Goal: Task Accomplishment & Management: Manage account settings

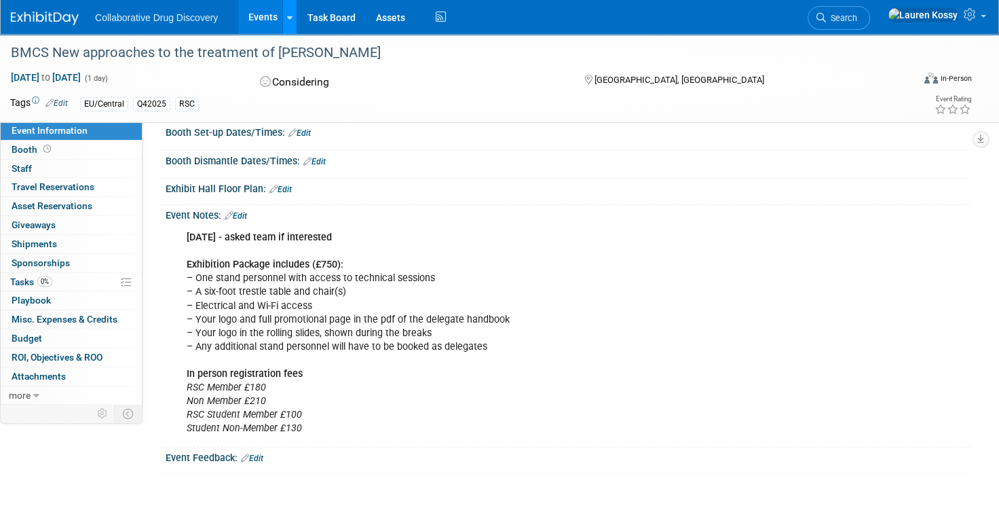
click at [285, 16] on link at bounding box center [289, 17] width 14 height 34
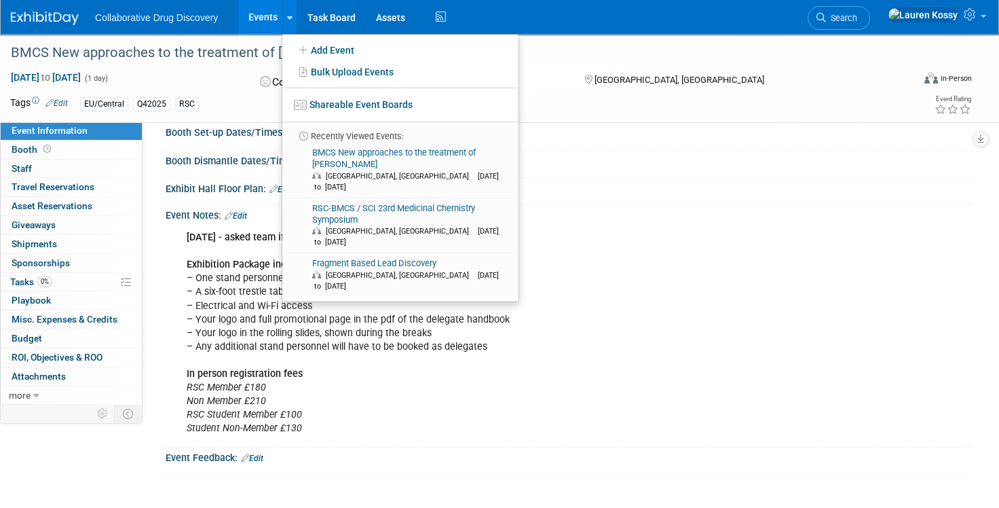
click at [270, 20] on link "Events" at bounding box center [263, 17] width 50 height 34
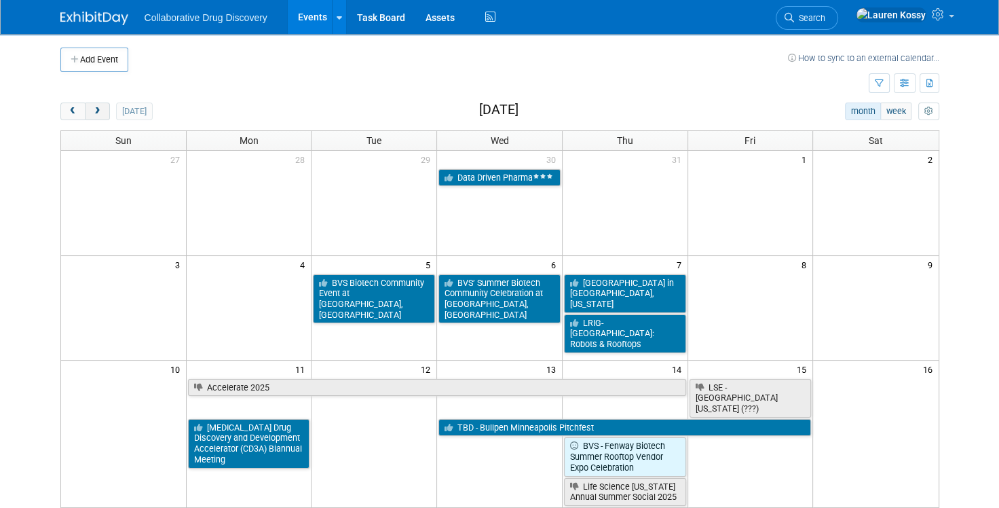
click at [107, 118] on button "next" at bounding box center [97, 112] width 25 height 18
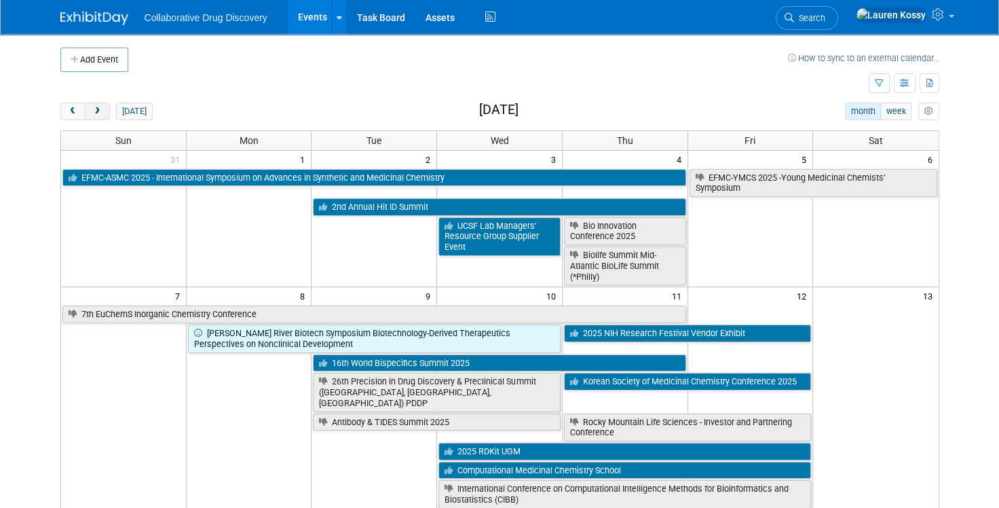
click at [107, 118] on button "next" at bounding box center [97, 112] width 25 height 18
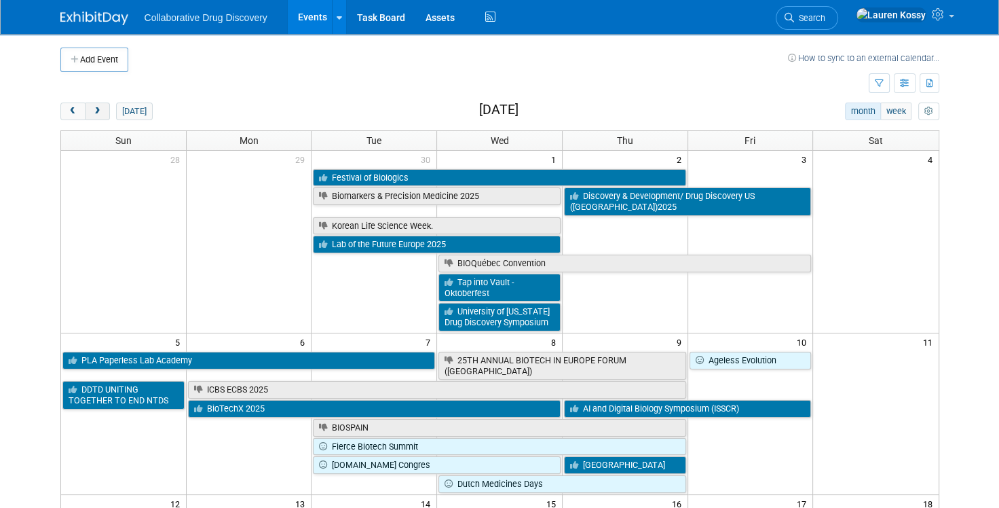
click at [107, 118] on button "next" at bounding box center [97, 112] width 25 height 18
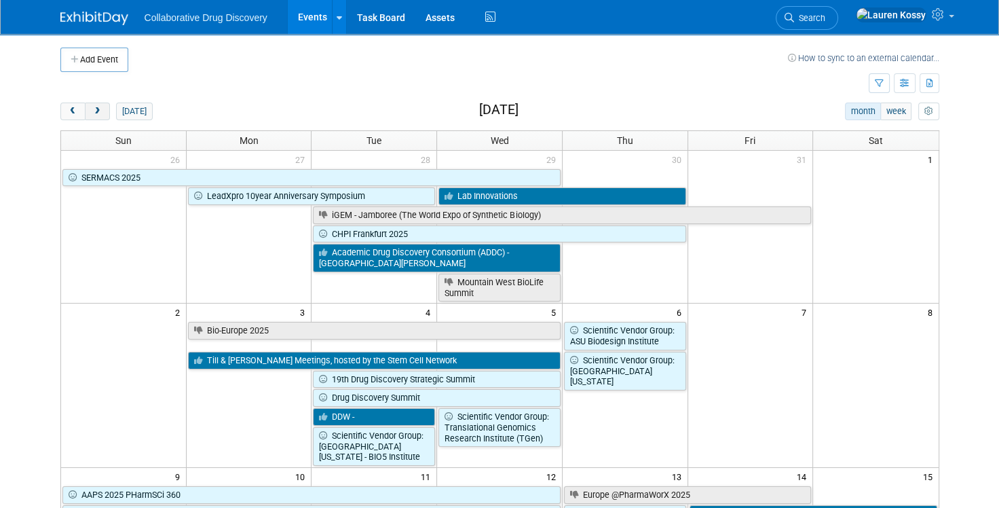
click at [105, 113] on button "next" at bounding box center [97, 112] width 25 height 18
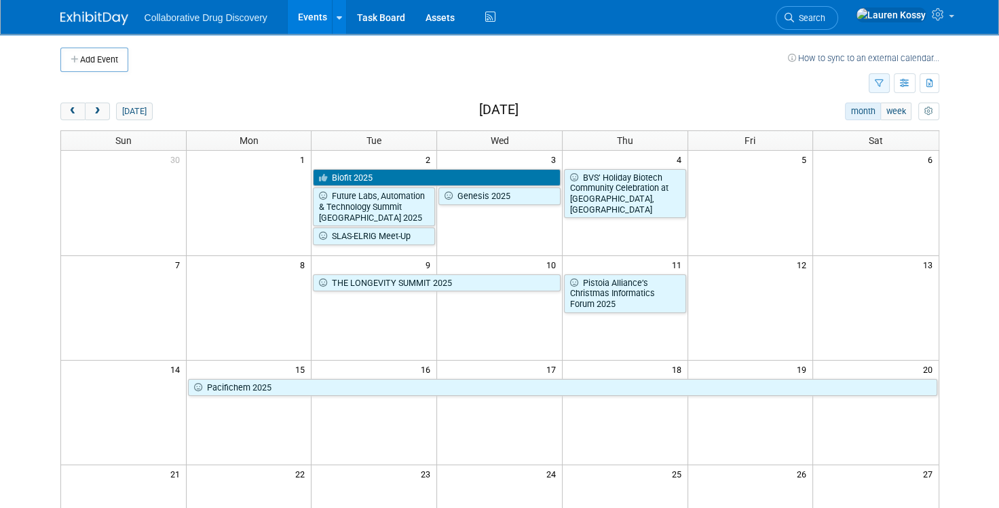
click at [878, 79] on icon "button" at bounding box center [879, 83] width 9 height 9
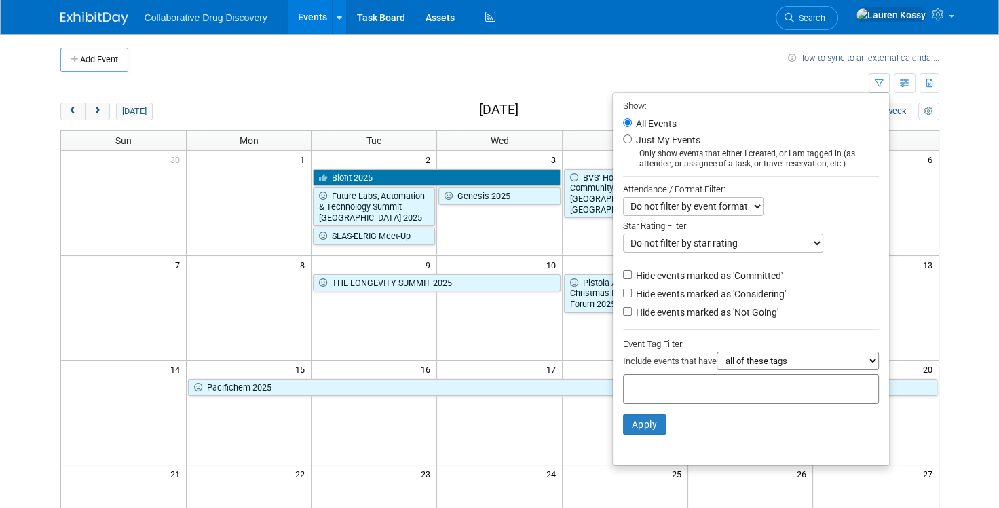
click at [649, 138] on label "Just My Events" at bounding box center [667, 140] width 67 height 14
click at [632, 138] on input "Just My Events" at bounding box center [627, 138] width 9 height 9
radio input "true"
click at [625, 429] on button "Apply" at bounding box center [644, 424] width 43 height 20
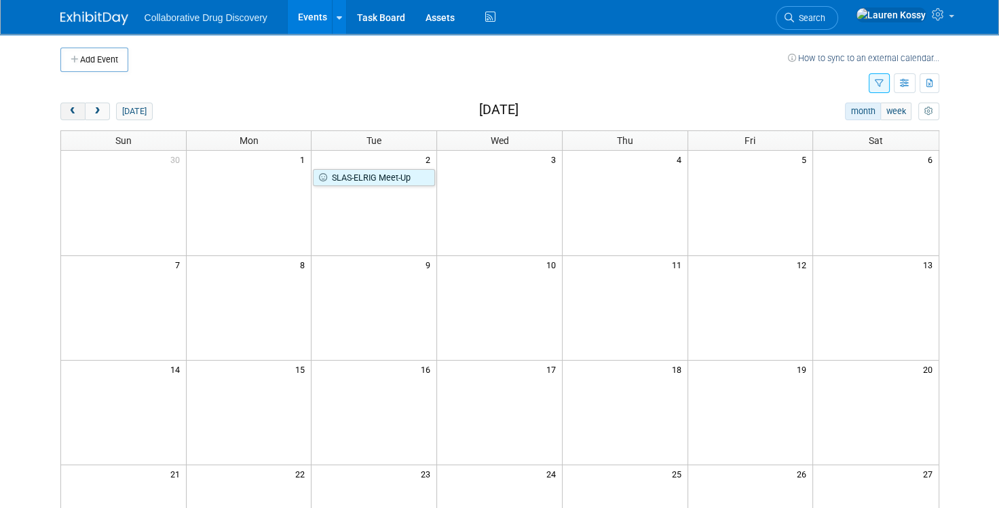
click at [70, 110] on span "prev" at bounding box center [73, 111] width 10 height 9
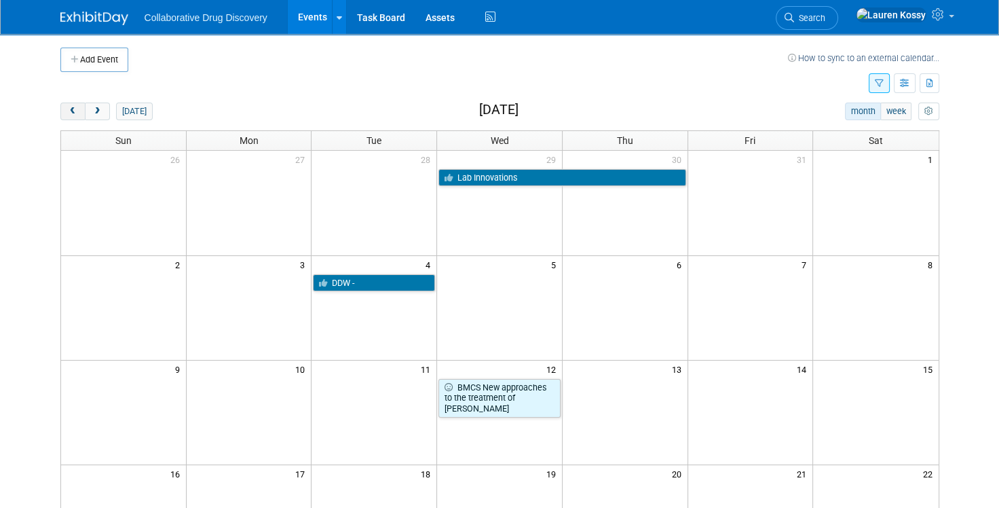
click at [70, 110] on span "prev" at bounding box center [73, 111] width 10 height 9
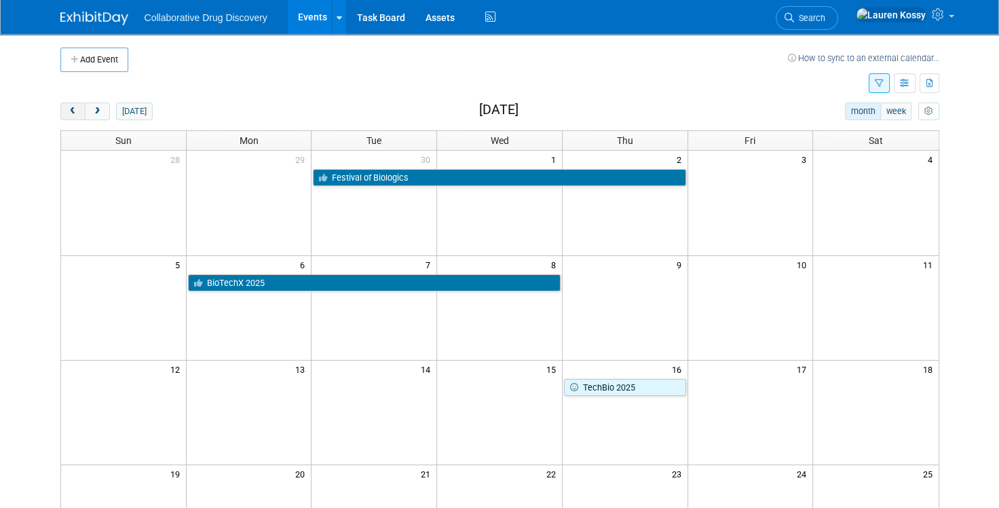
click at [77, 118] on button "prev" at bounding box center [72, 112] width 25 height 18
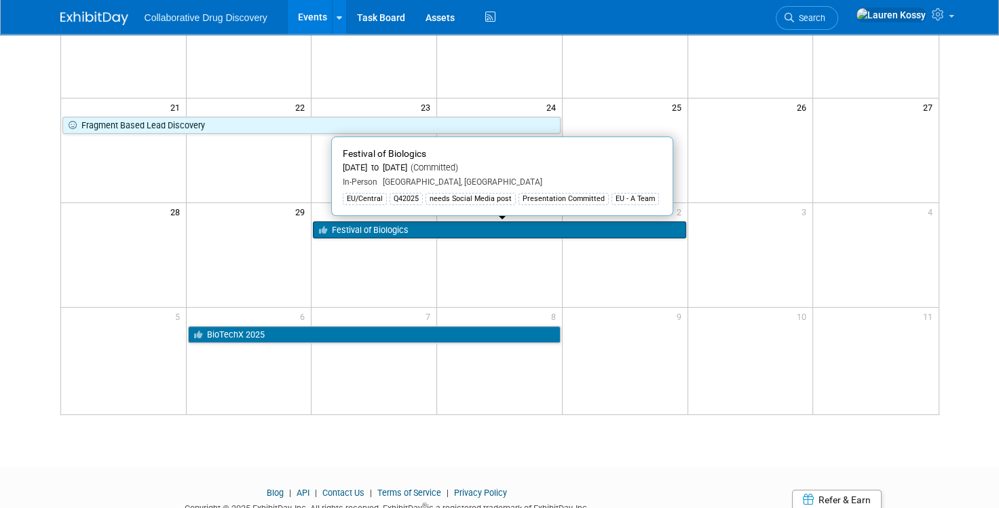
scroll to position [367, 0]
